Goal: Register for event/course

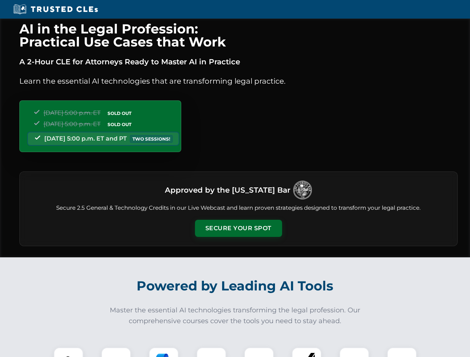
click at [238, 229] on button "Secure Your Spot" at bounding box center [238, 228] width 87 height 17
click at [69, 353] on img at bounding box center [69, 363] width 22 height 22
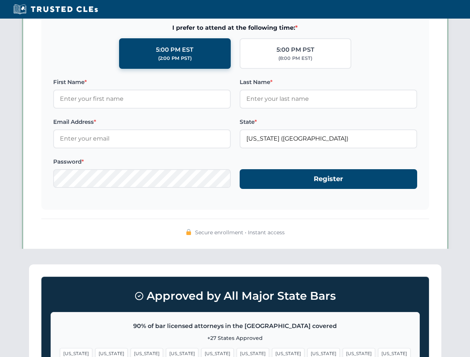
click at [272, 353] on span "[US_STATE]" at bounding box center [288, 354] width 32 height 11
click at [343, 353] on span "[US_STATE]" at bounding box center [359, 354] width 32 height 11
